Goal: Find specific page/section: Find specific page/section

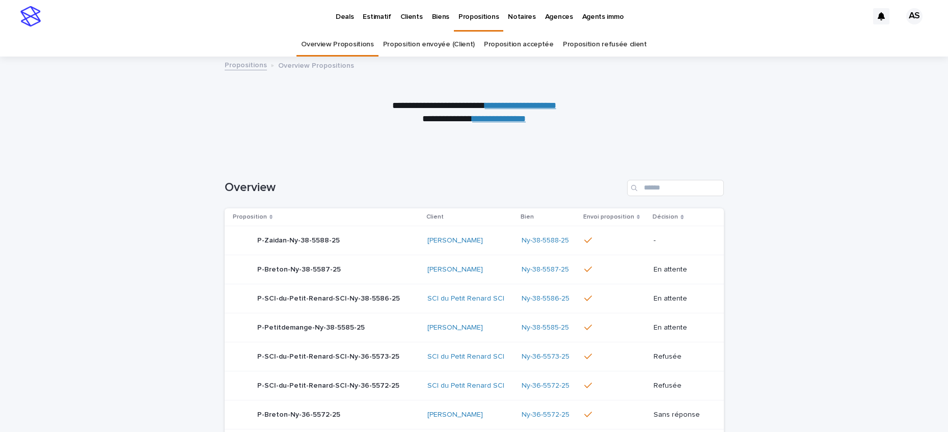
click at [417, 15] on p "Clients" at bounding box center [411, 10] width 22 height 21
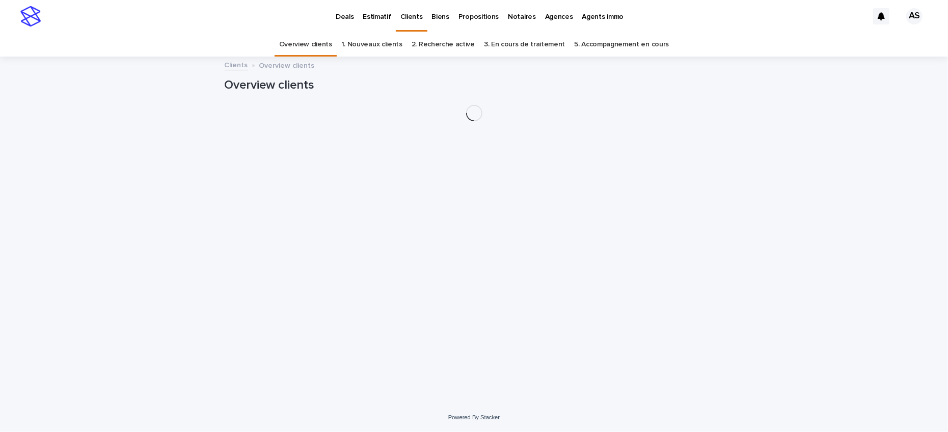
click at [301, 49] on link "Overview clients" at bounding box center [305, 45] width 53 height 24
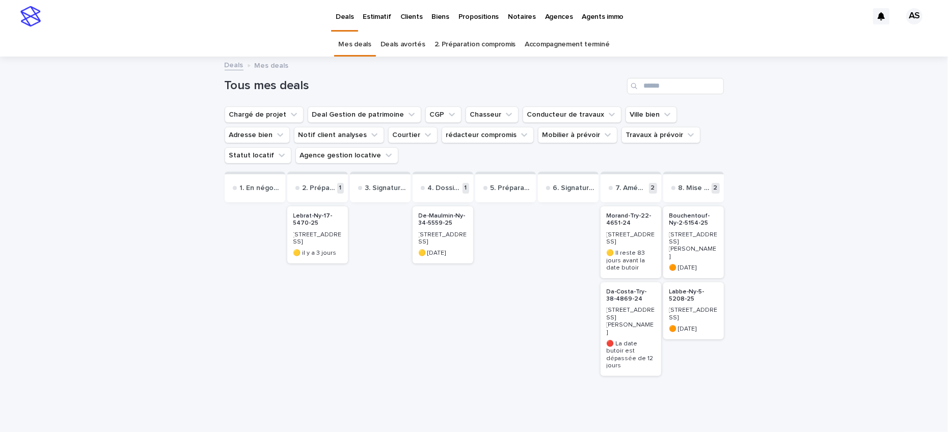
click at [405, 15] on p "Clients" at bounding box center [411, 10] width 22 height 21
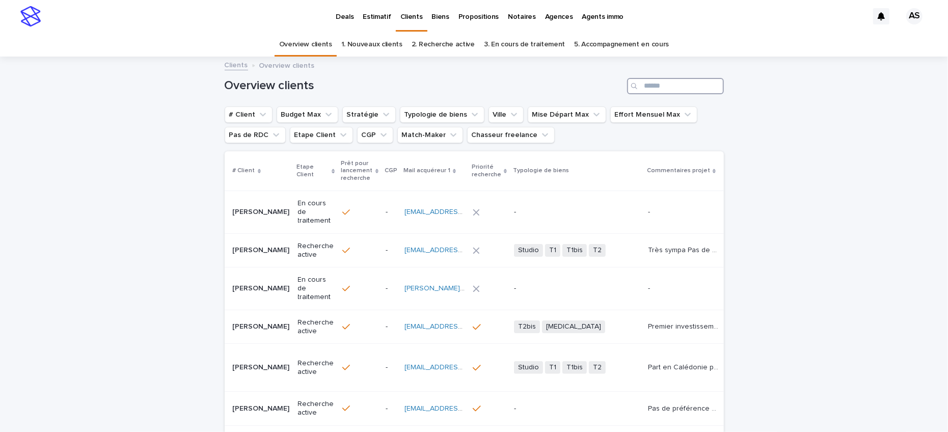
click at [670, 83] on input "Search" at bounding box center [675, 86] width 97 height 16
click at [650, 93] on input "Search" at bounding box center [675, 86] width 97 height 16
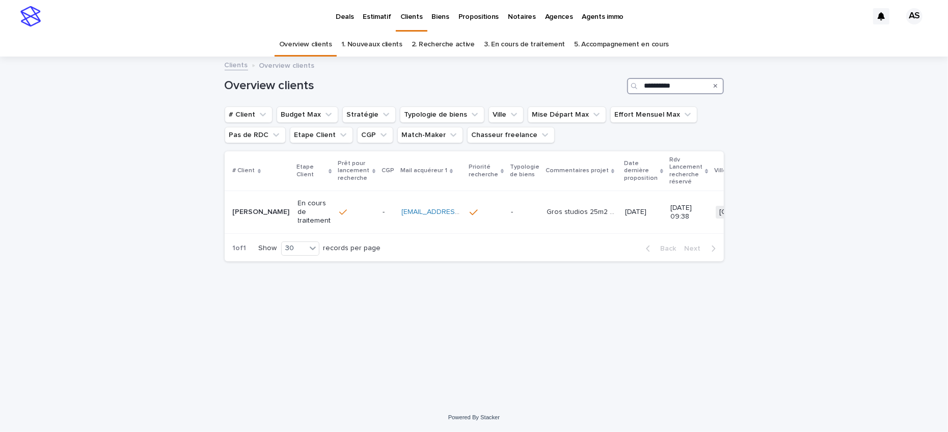
click at [673, 81] on input "**********" at bounding box center [675, 86] width 97 height 16
type input "**********"
click at [255, 208] on p "[PERSON_NAME]" at bounding box center [261, 212] width 57 height 9
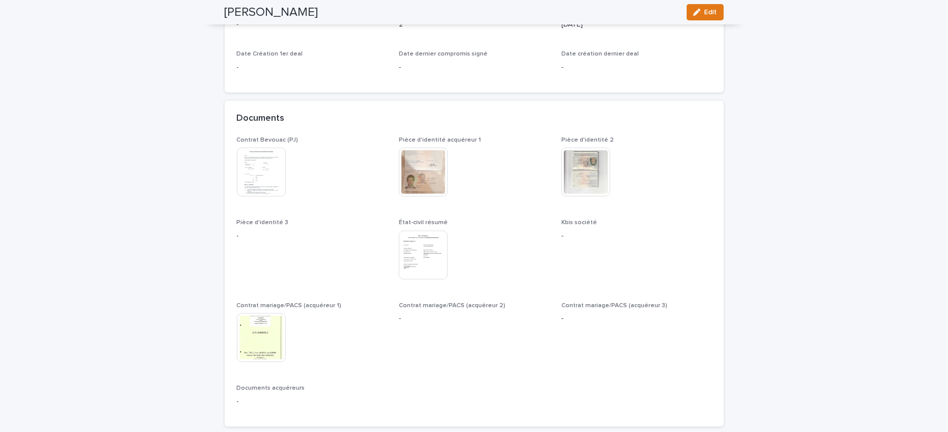
scroll to position [945, 0]
click at [424, 257] on img at bounding box center [423, 254] width 49 height 49
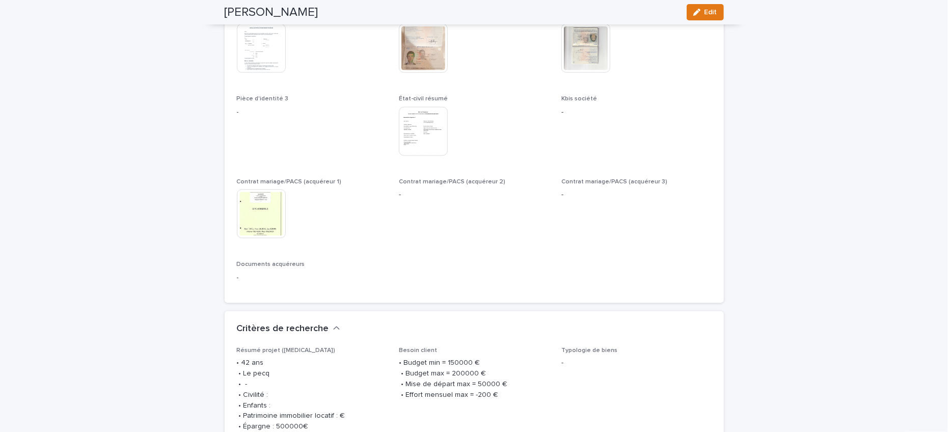
scroll to position [978, 0]
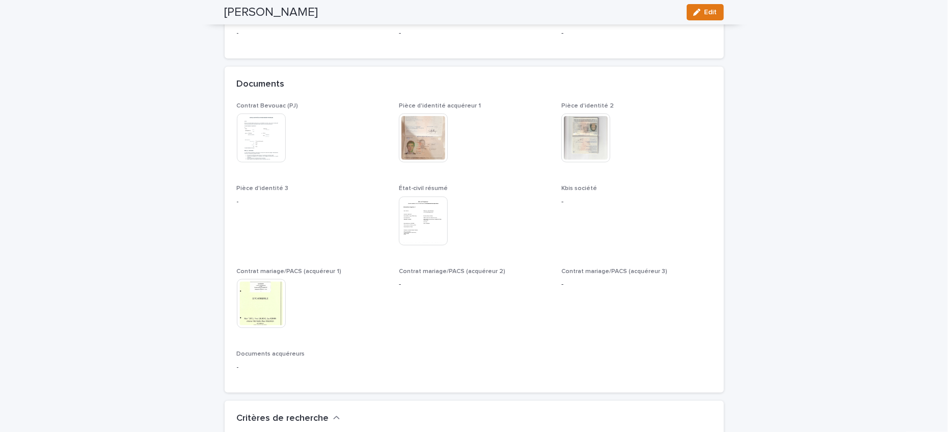
click at [418, 135] on img at bounding box center [423, 138] width 49 height 49
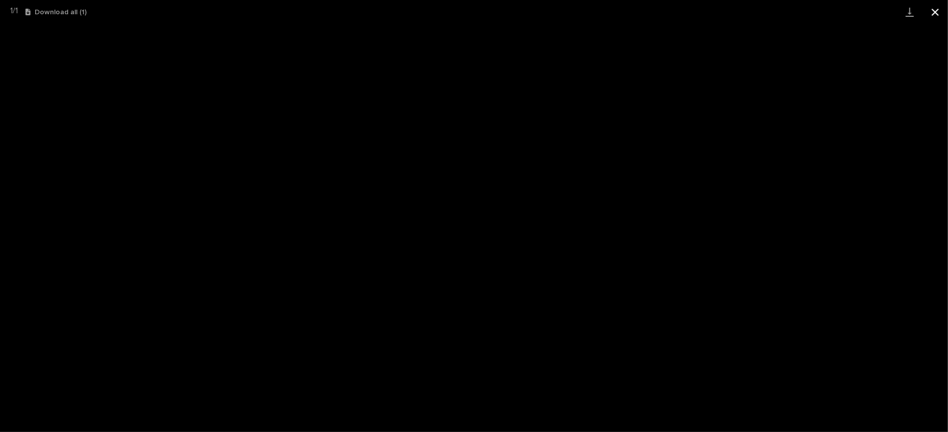
click at [939, 17] on button "Close gallery" at bounding box center [935, 12] width 25 height 24
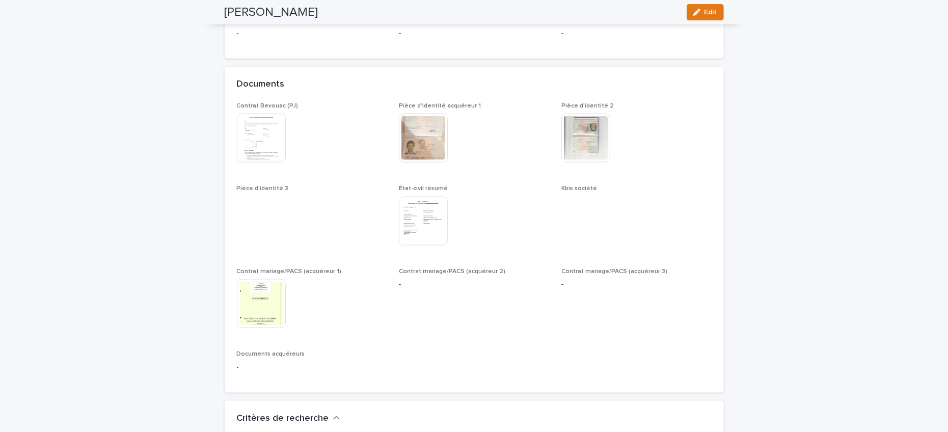
click at [586, 149] on img at bounding box center [586, 138] width 49 height 49
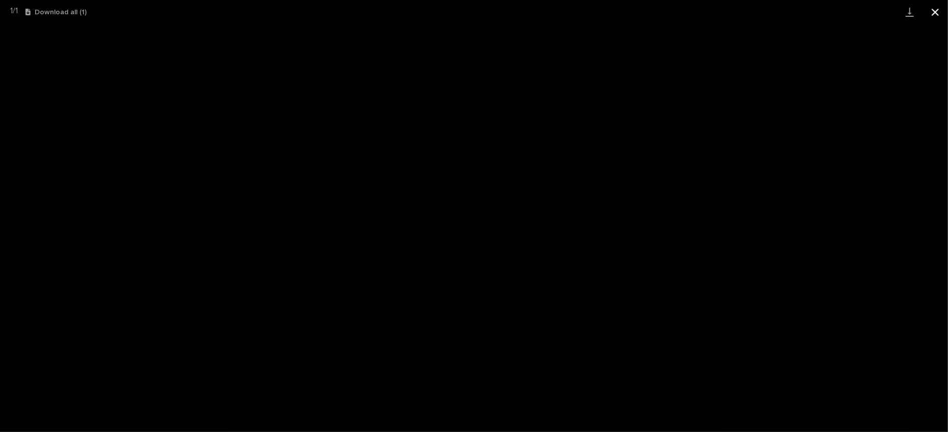
click at [929, 13] on button "Close gallery" at bounding box center [935, 12] width 25 height 24
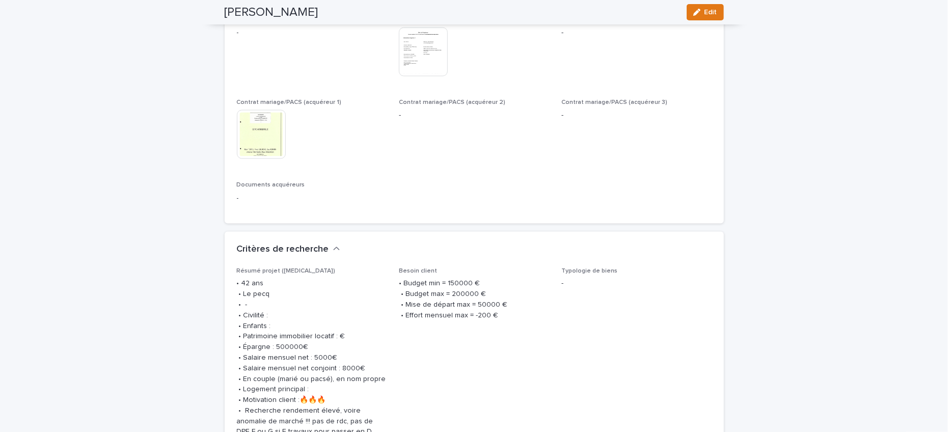
scroll to position [885, 0]
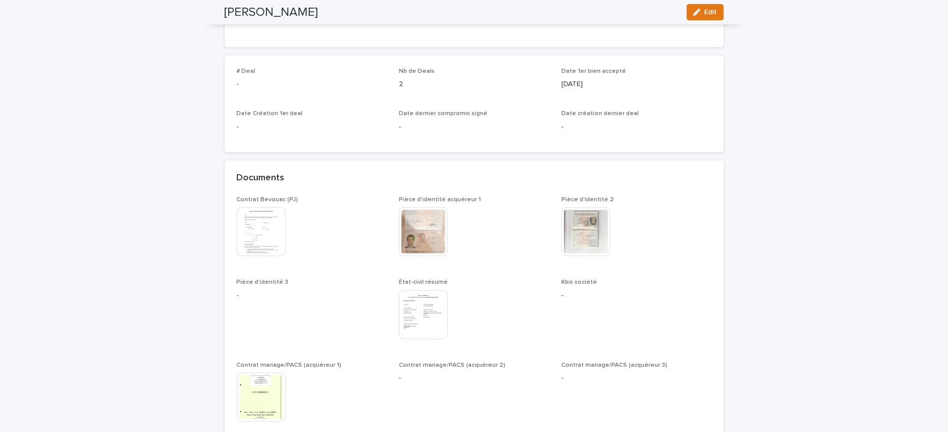
click at [412, 309] on img at bounding box center [423, 314] width 49 height 49
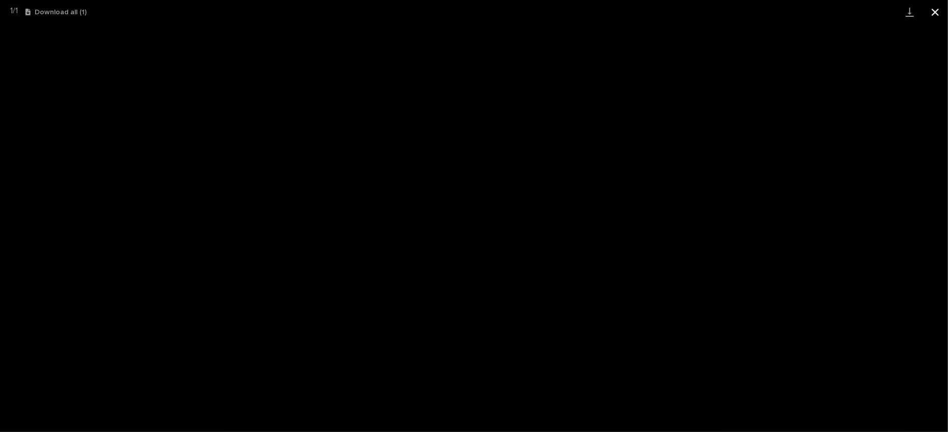
click at [932, 19] on button "Close gallery" at bounding box center [935, 12] width 25 height 24
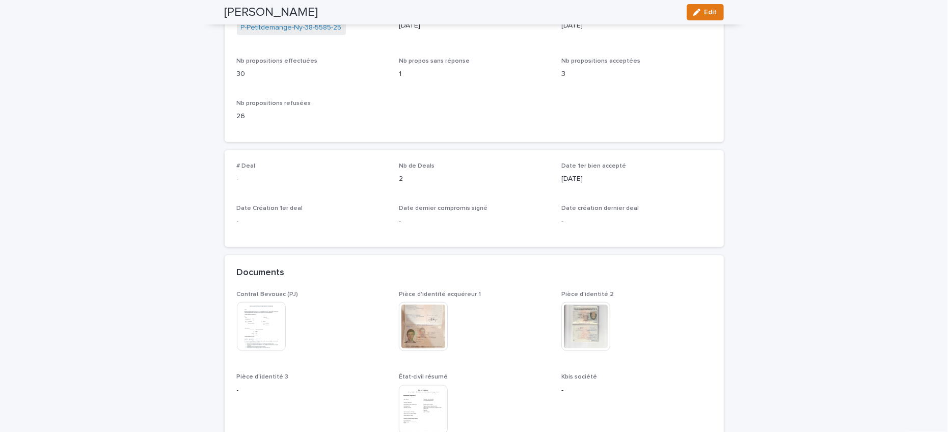
scroll to position [759, 0]
